Goal: Transaction & Acquisition: Purchase product/service

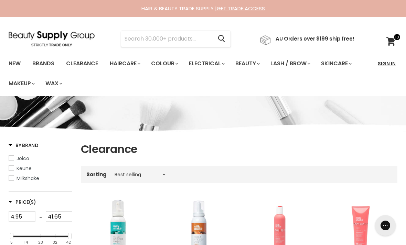
click at [391, 68] on link "Sign In" at bounding box center [387, 63] width 26 height 14
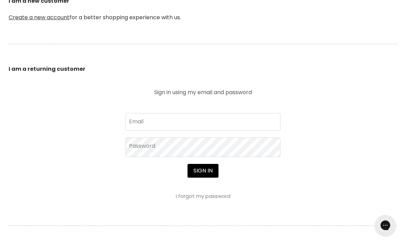
scroll to position [250, 0]
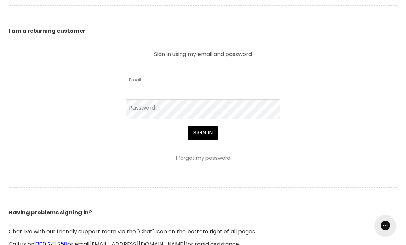
click at [225, 87] on input "Email" at bounding box center [203, 83] width 155 height 17
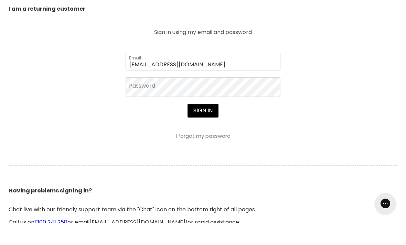
type input "kristindellaway@gmail.com"
click at [203, 126] on button "Sign in" at bounding box center [203, 133] width 31 height 14
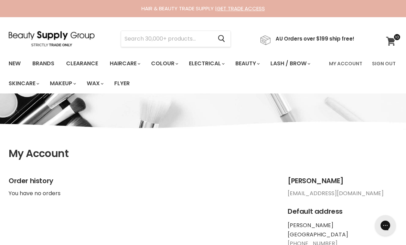
click at [389, 45] on icon at bounding box center [390, 41] width 9 height 9
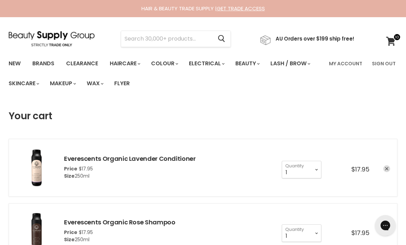
click at [387, 171] on link "remove Everescents Organic Lavender Conditioner" at bounding box center [386, 169] width 7 height 7
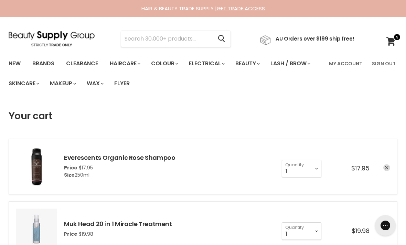
click at [389, 170] on link "remove Everescents Organic Rose Shampoo" at bounding box center [386, 167] width 7 height 7
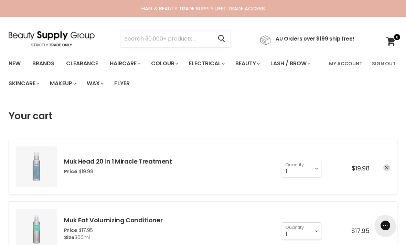
click at [385, 167] on link "remove Muk Head 20 in 1 Miracle Treatment" at bounding box center [386, 167] width 7 height 7
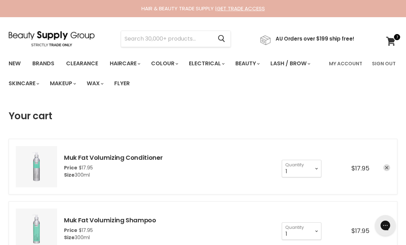
click at [387, 170] on link "remove Muk Fat Volumizing Conditioner" at bounding box center [386, 167] width 7 height 7
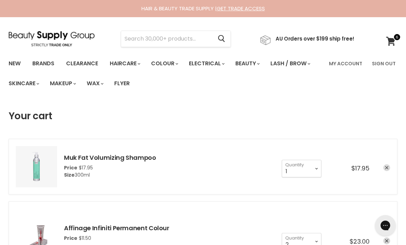
click at [384, 171] on link "remove Muk Fat Volumizing Shampoo" at bounding box center [386, 167] width 7 height 7
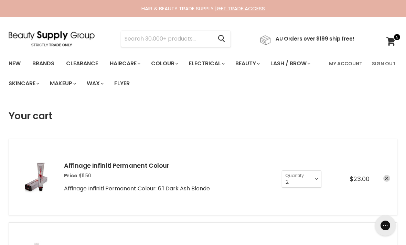
click at [384, 182] on div "cart checkout" at bounding box center [380, 179] width 21 height 8
click at [385, 177] on icon "remove Affinage Infiniti Permanent Colour" at bounding box center [386, 178] width 3 height 3
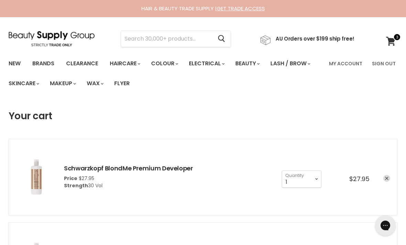
click at [384, 179] on link "remove Schwarzkopf BlondMe Premium Developer" at bounding box center [386, 178] width 7 height 7
click at [383, 179] on link "remove Schwarzkopf BlondMe Premium Developer" at bounding box center [386, 178] width 7 height 7
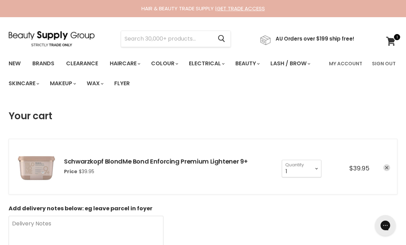
click at [388, 167] on icon "remove Schwarzkopf BlondMe Bond Enforcing Premium Lightener 9+" at bounding box center [386, 168] width 3 height 3
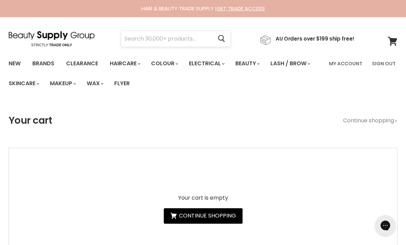
click at [163, 42] on input "Search" at bounding box center [166, 39] width 91 height 16
type input "W"
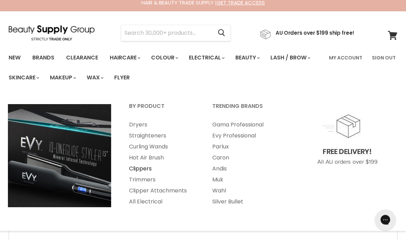
click at [142, 171] on link "Clippers" at bounding box center [161, 174] width 82 height 11
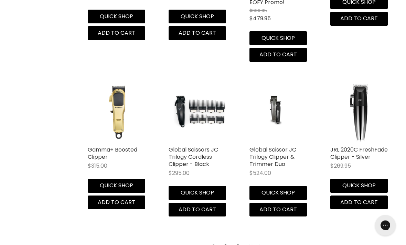
scroll to position [2003, 0]
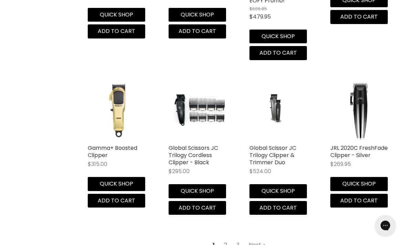
click at [225, 239] on link "2" at bounding box center [225, 245] width 11 height 12
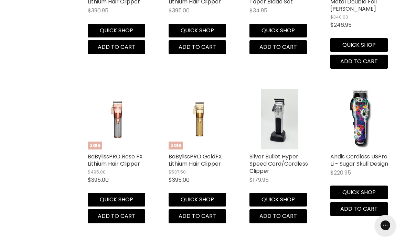
scroll to position [1563, 0]
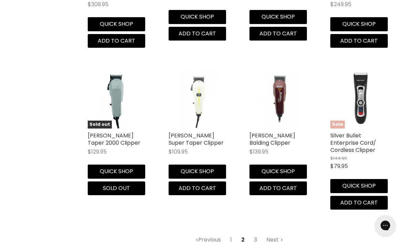
click at [258, 234] on link "3" at bounding box center [255, 240] width 11 height 12
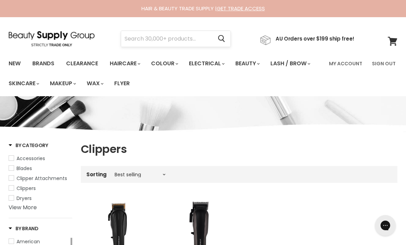
click at [193, 43] on input "Search" at bounding box center [166, 39] width 91 height 16
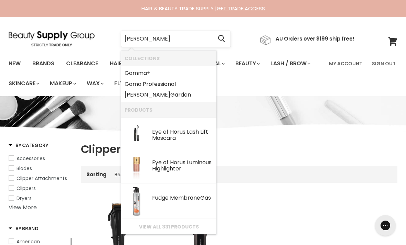
type input "Gamma"
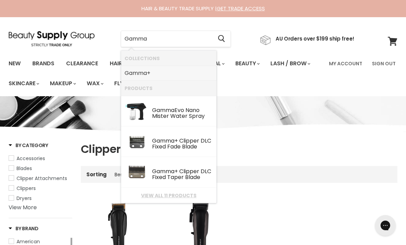
click at [131, 77] on link "Gamma +" at bounding box center [169, 73] width 88 height 11
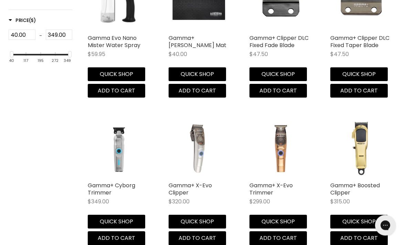
scroll to position [229, 0]
click at [201, 152] on img "Main content" at bounding box center [199, 148] width 60 height 60
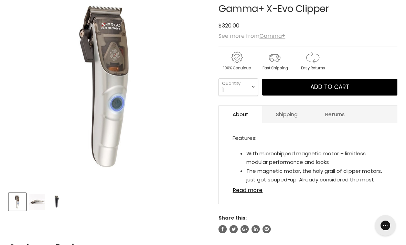
scroll to position [116, 0]
click at [249, 193] on link "Read more" at bounding box center [308, 189] width 151 height 10
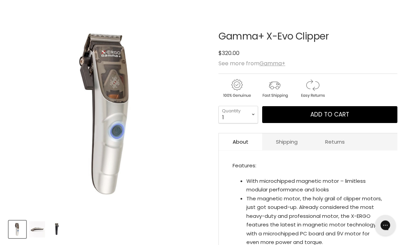
scroll to position [88, 0]
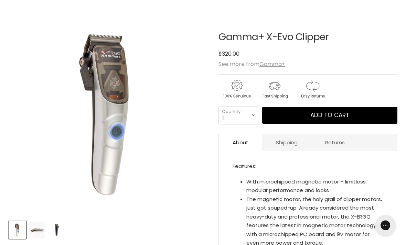
click at [37, 234] on img "Product thumbnails" at bounding box center [37, 231] width 16 height 16
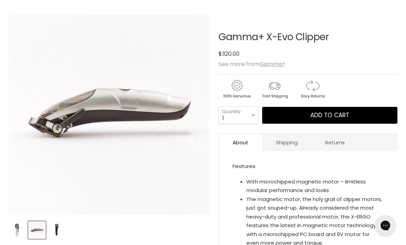
click at [58, 232] on img "Product thumbnails" at bounding box center [57, 230] width 16 height 16
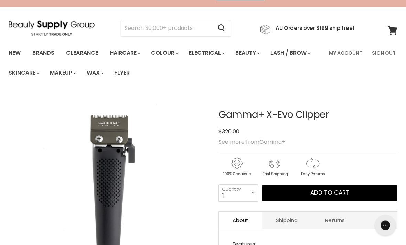
scroll to position [0, 0]
